Goal: Book appointment/travel/reservation

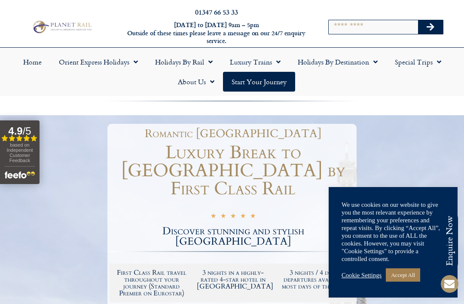
click at [396, 229] on div "We use cookies on our website to give you the most relevant experience by remem…" at bounding box center [393, 232] width 103 height 62
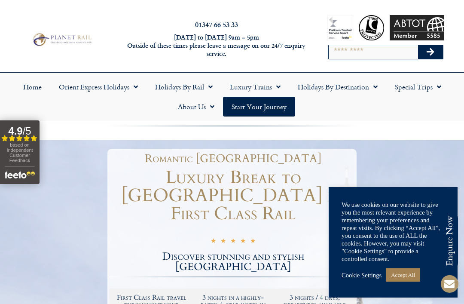
click at [407, 276] on link "Accept All" at bounding box center [403, 274] width 34 height 13
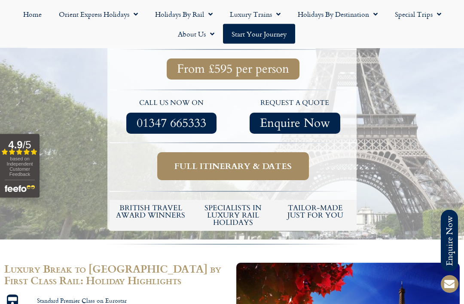
scroll to position [312, 0]
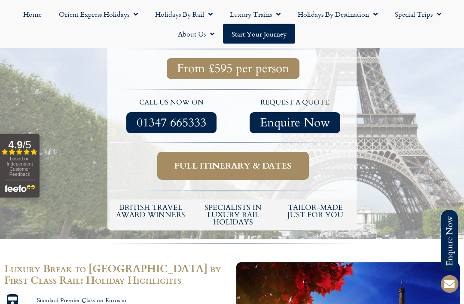
click at [227, 161] on span "Full itinerary & dates" at bounding box center [233, 166] width 117 height 11
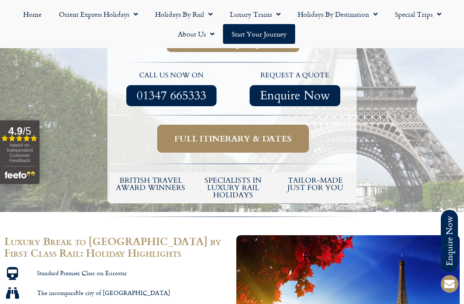
scroll to position [340, 0]
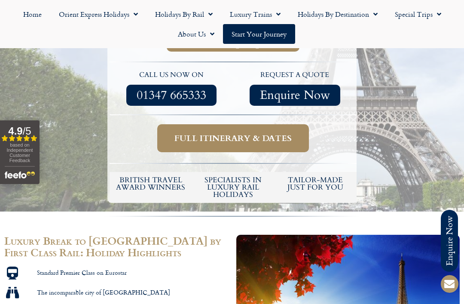
click at [250, 133] on span "Full itinerary & dates" at bounding box center [233, 138] width 117 height 11
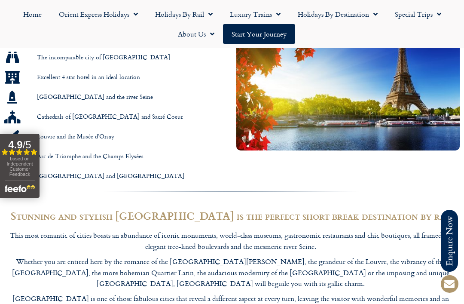
scroll to position [575, 0]
click at [376, 304] on div "This most romantic of cities boasts an abundance of iconic monuments, world-cla…" at bounding box center [230, 295] width 453 height 131
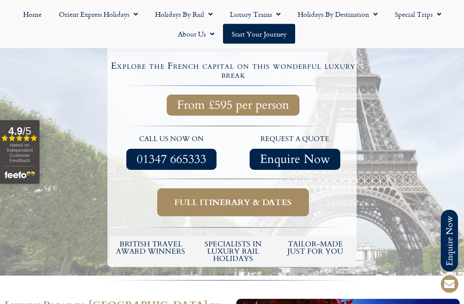
scroll to position [272, 0]
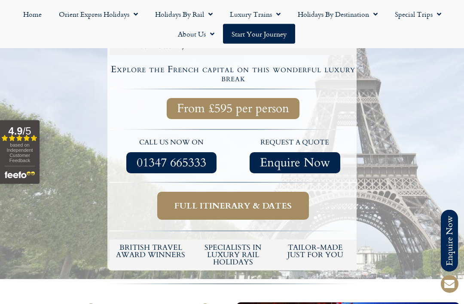
click at [229, 201] on span "Full itinerary & dates" at bounding box center [233, 206] width 117 height 11
click at [234, 201] on span "Full itinerary & dates" at bounding box center [233, 206] width 117 height 11
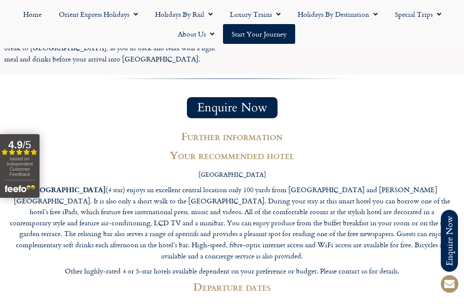
scroll to position [1455, 0]
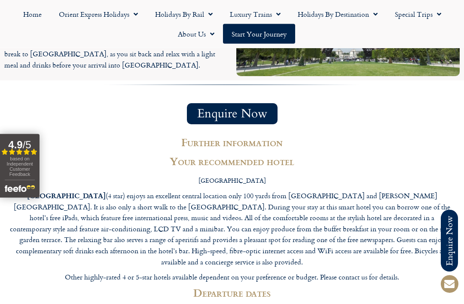
click at [233, 287] on h2 "Departure dates" at bounding box center [232, 293] width 447 height 12
click at [229, 287] on h2 "Departure dates" at bounding box center [232, 293] width 447 height 12
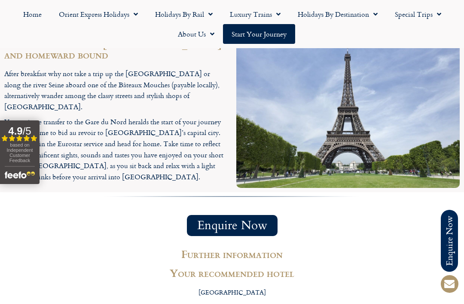
scroll to position [1334, 0]
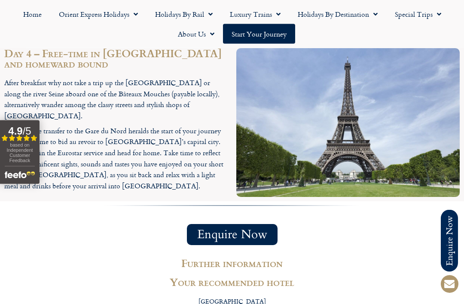
click at [238, 258] on h2 "Further information" at bounding box center [232, 263] width 447 height 10
click at [239, 277] on h2 "Your recommended hotel" at bounding box center [232, 282] width 447 height 10
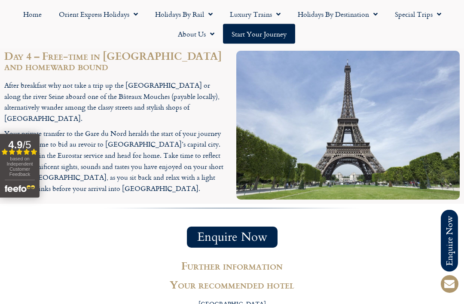
scroll to position [1359, 0]
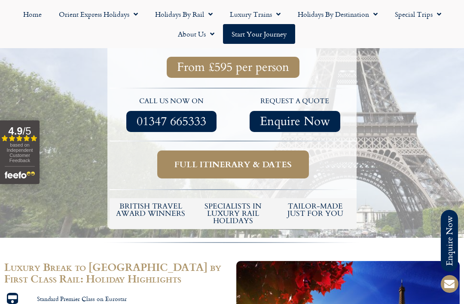
scroll to position [313, 0]
